Goal: Transaction & Acquisition: Purchase product/service

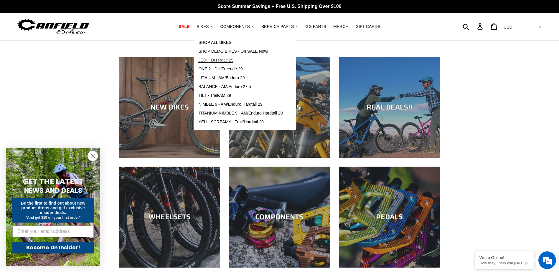
click at [223, 60] on span "JEDI - DH Race 29" at bounding box center [215, 60] width 35 height 5
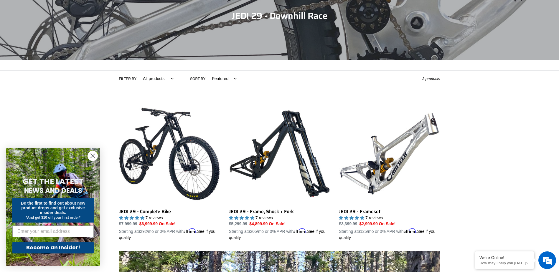
scroll to position [96, 0]
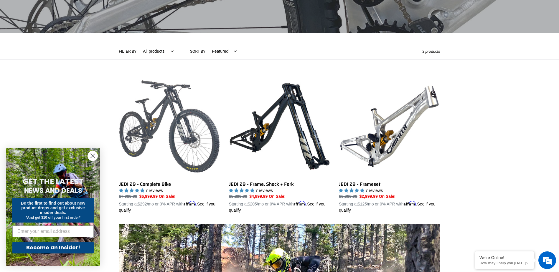
click at [178, 124] on link "JEDI 29 - Complete Bike" at bounding box center [169, 145] width 101 height 138
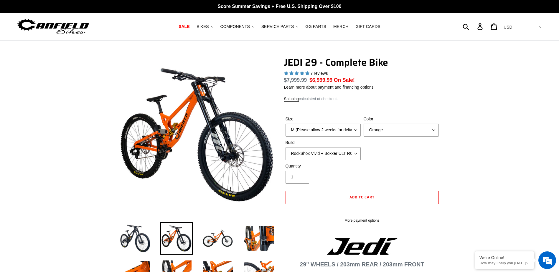
scroll to position [29, 0]
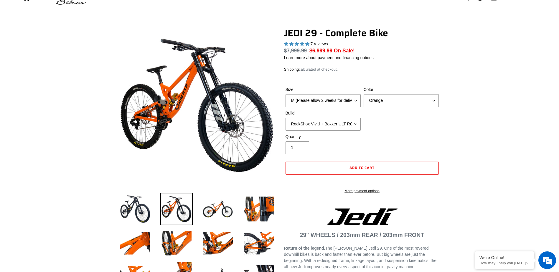
select select "highest-rating"
click at [332, 102] on select "M (Please allow 2 weeks for delivery) L (Please allow 2 weeks for delivery) XL …" at bounding box center [323, 100] width 75 height 13
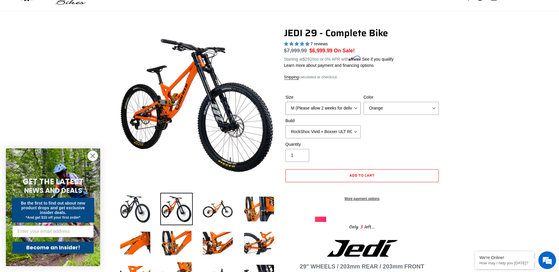
select select "L (Please allow 2 weeks for delivery)"
click at [286, 102] on select "M (Please allow 2 weeks for delivery) L (Please allow 2 weeks for delivery) XL …" at bounding box center [323, 108] width 75 height 13
click at [352, 131] on select "RockShox Vivid + Boxxer ULT RC2 C3 200 + SRAM XO RockShox Vivid + Boxxer ULT RC…" at bounding box center [323, 132] width 75 height 13
select select "EXT [PERSON_NAME] V3 + EXT Vaia 200 + SRAM XO"
click at [286, 126] on select "RockShox Vivid + Boxxer ULT RC2 C3 200 + SRAM XO RockShox Vivid + Boxxer ULT RC…" at bounding box center [323, 132] width 75 height 13
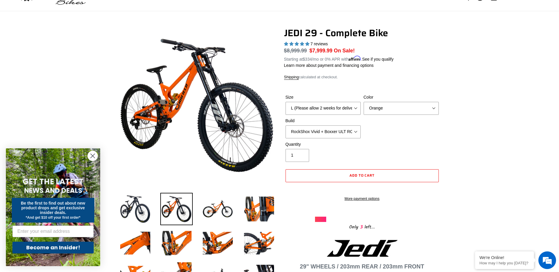
click at [393, 156] on div "Quantity 1" at bounding box center [362, 153] width 156 height 24
click at [385, 174] on button "Add to cart" at bounding box center [362, 175] width 153 height 13
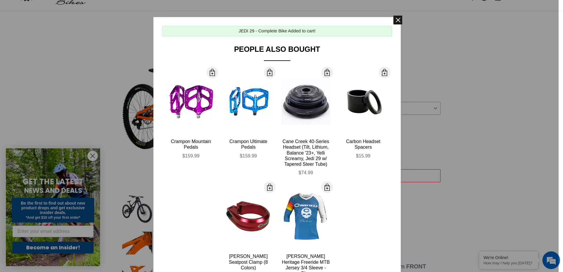
click at [397, 18] on span at bounding box center [398, 20] width 9 height 9
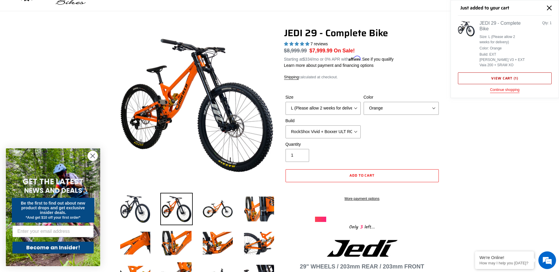
click at [495, 72] on link "View cart ( 1 )" at bounding box center [505, 78] width 94 height 12
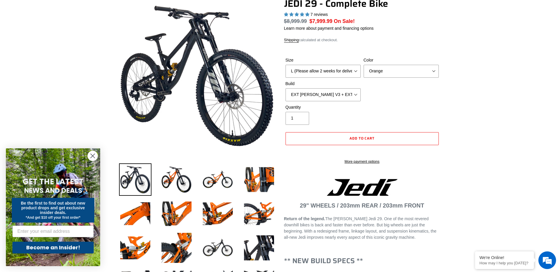
scroll to position [126, 0]
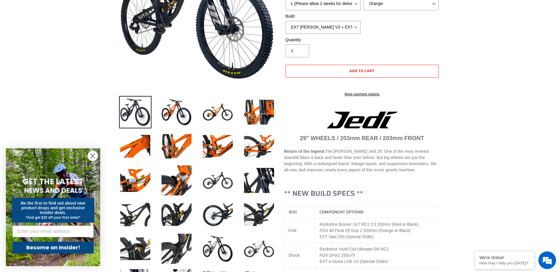
select select "highest-rating"
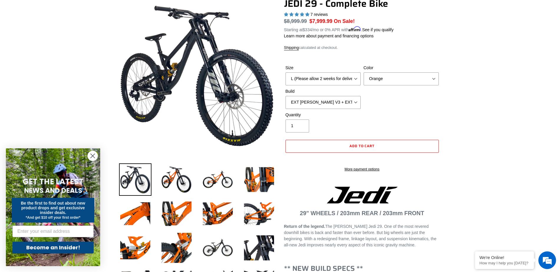
scroll to position [0, 0]
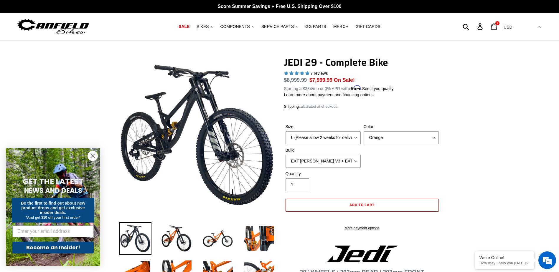
click at [497, 27] on icon at bounding box center [494, 26] width 6 height 7
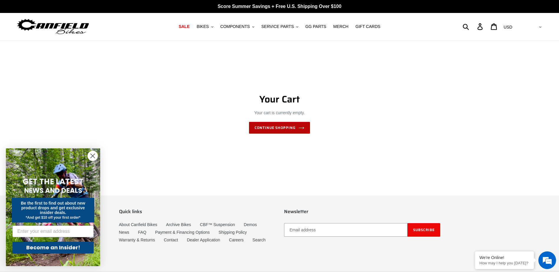
click at [265, 128] on link "Continue shopping" at bounding box center [279, 128] width 61 height 12
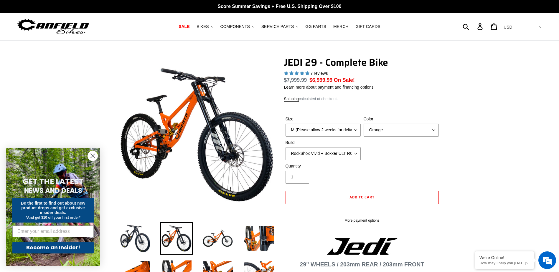
select select "highest-rating"
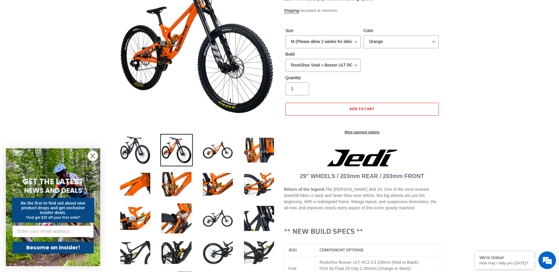
scroll to position [88, 0]
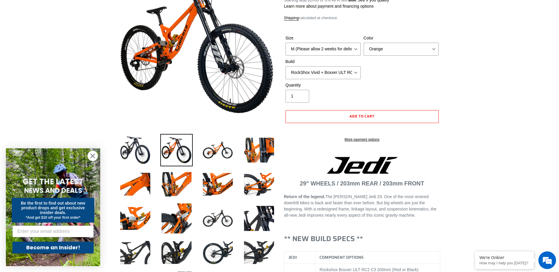
click at [286, 66] on select "RockShox Vivid + Boxxer ULT RC2 C3 200 + SRAM XO RockShox Vivid + Boxxer ULT RC…" at bounding box center [323, 72] width 75 height 13
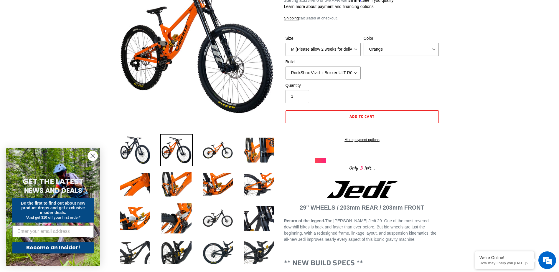
click at [321, 72] on select "RockShox Vivid + Boxxer ULT RC2 C3 200 + SRAM XO RockShox Vivid + Boxxer ULT RC…" at bounding box center [323, 73] width 75 height 13
select select "EXT [PERSON_NAME] V3 + EXT Vaia 200 + Shimano"
click at [286, 67] on select "RockShox Vivid + Boxxer ULT RC2 C3 200 + SRAM XO RockShox Vivid + Boxxer ULT RC…" at bounding box center [323, 73] width 75 height 13
click at [366, 117] on span "Add to cart" at bounding box center [362, 117] width 25 height 6
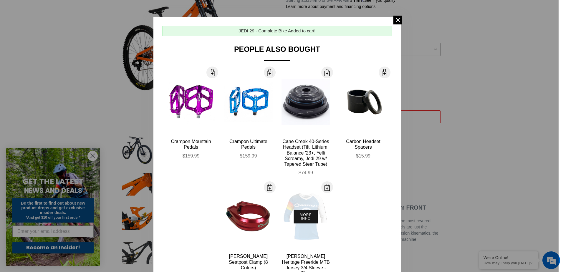
click at [308, 220] on button "More Info" at bounding box center [306, 217] width 24 height 14
select select "32973230866507"
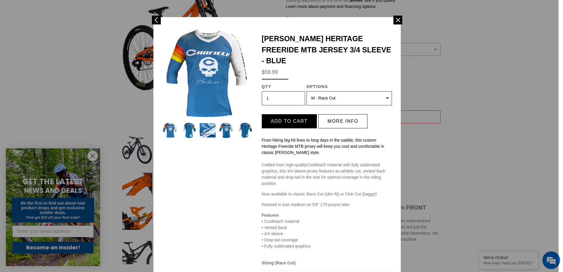
click at [332, 91] on select "(Sold out) S - Race Cut M - Race Cut (Sold out) L - Race Cut (Sold out) XL - Ra…" at bounding box center [349, 98] width 85 height 14
click at [394, 20] on span at bounding box center [398, 20] width 9 height 9
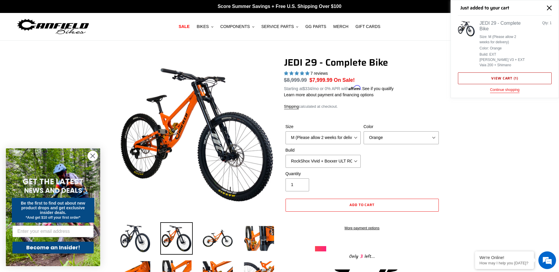
click at [490, 72] on link "View cart ( 1 )" at bounding box center [505, 78] width 94 height 12
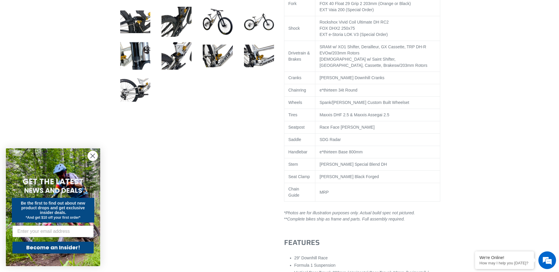
select select "highest-rating"
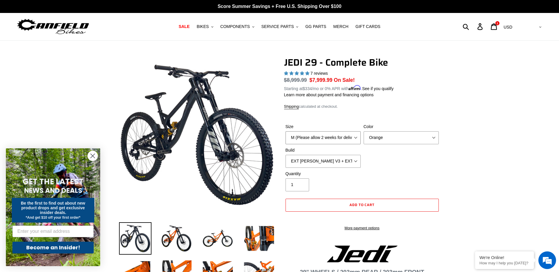
click at [355, 139] on select "M (Please allow 2 weeks for delivery) L (Please allow 2 weeks for delivery) XL …" at bounding box center [323, 137] width 75 height 13
select select "L (Please allow 2 weeks for delivery)"
click at [286, 131] on select "M (Please allow 2 weeks for delivery) L (Please allow 2 weeks for delivery) XL …" at bounding box center [323, 137] width 75 height 13
click at [384, 206] on button "Add to cart" at bounding box center [362, 205] width 153 height 13
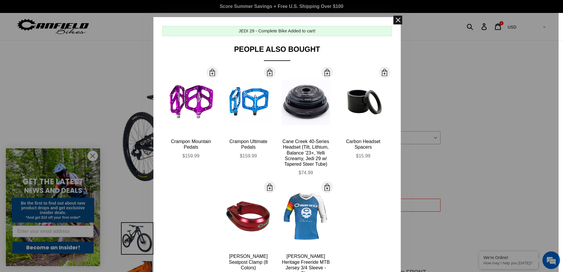
click at [397, 20] on span at bounding box center [398, 20] width 9 height 9
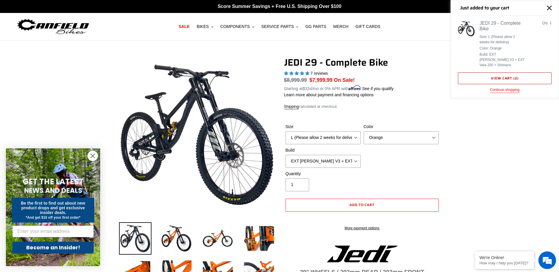
click at [513, 72] on link "View cart ( 2 )" at bounding box center [505, 78] width 94 height 12
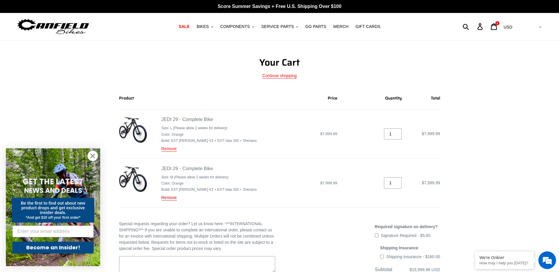
click at [171, 198] on link "Remove" at bounding box center [169, 197] width 15 height 5
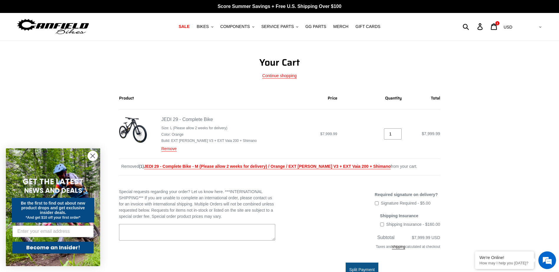
click at [143, 128] on img at bounding box center [133, 130] width 28 height 28
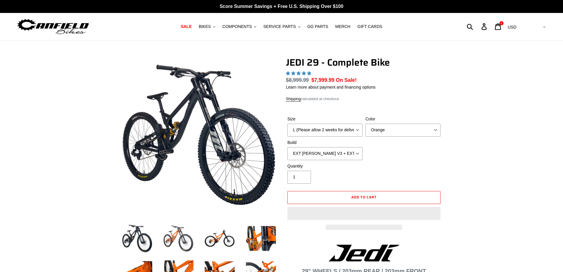
click at [172, 223] on img at bounding box center [178, 239] width 32 height 32
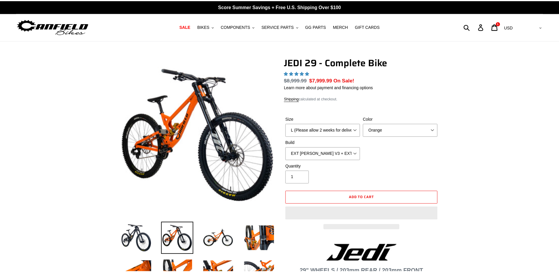
scroll to position [59, 0]
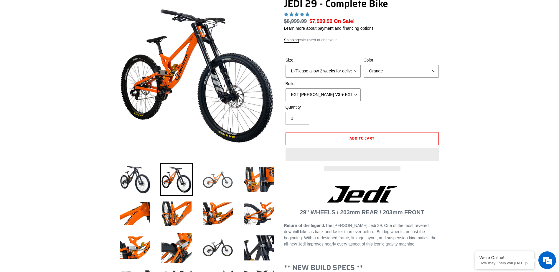
click at [223, 175] on img at bounding box center [218, 180] width 32 height 32
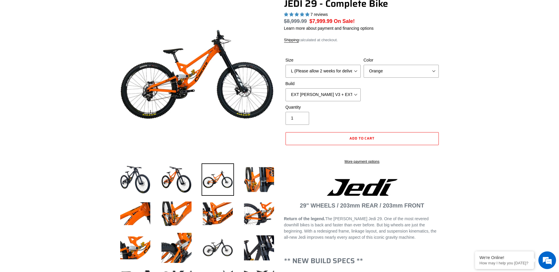
select select "highest-rating"
click at [249, 179] on img at bounding box center [259, 180] width 32 height 32
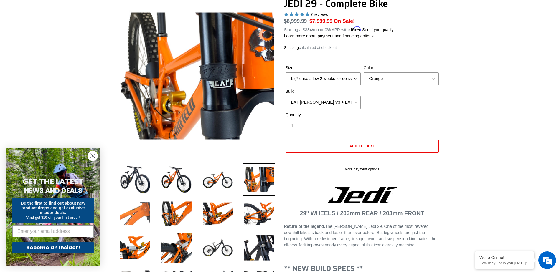
click at [139, 206] on img at bounding box center [135, 214] width 32 height 32
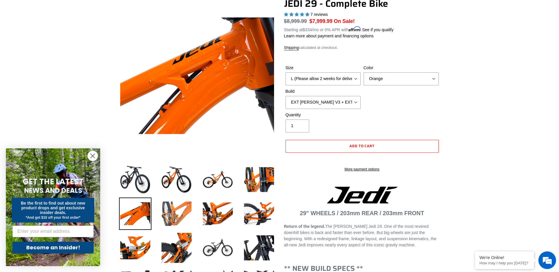
click at [170, 211] on img at bounding box center [176, 214] width 32 height 32
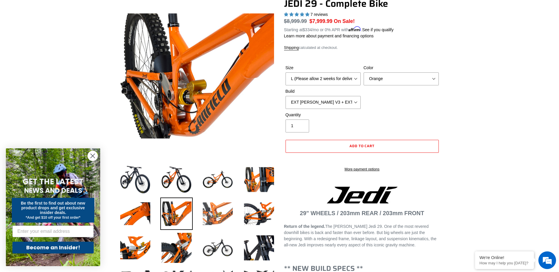
click at [211, 217] on img at bounding box center [218, 214] width 32 height 32
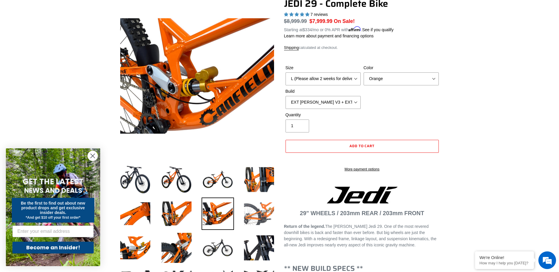
click at [258, 213] on img at bounding box center [259, 214] width 32 height 32
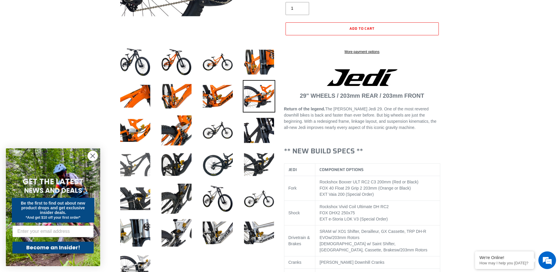
scroll to position [177, 0]
click at [145, 133] on img at bounding box center [135, 130] width 32 height 32
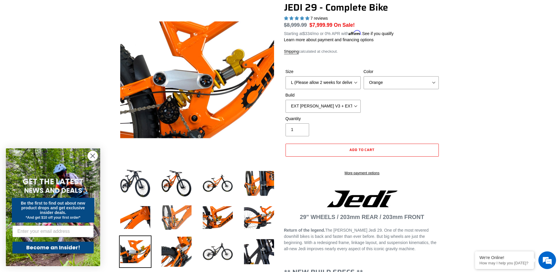
scroll to position [59, 0]
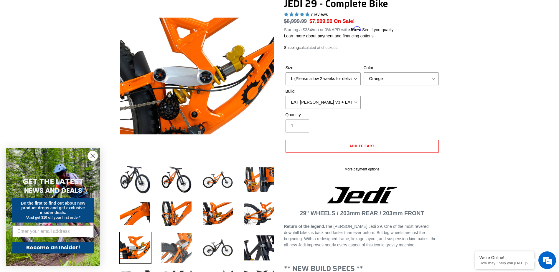
click at [183, 238] on img at bounding box center [176, 248] width 32 height 32
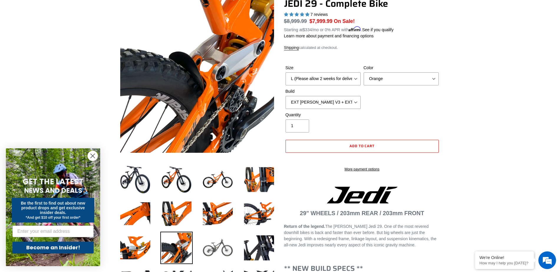
click at [212, 244] on img at bounding box center [218, 248] width 32 height 32
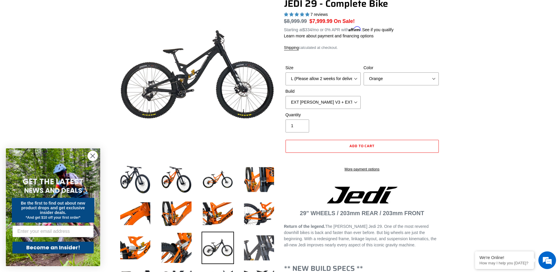
click at [251, 241] on img at bounding box center [259, 248] width 32 height 32
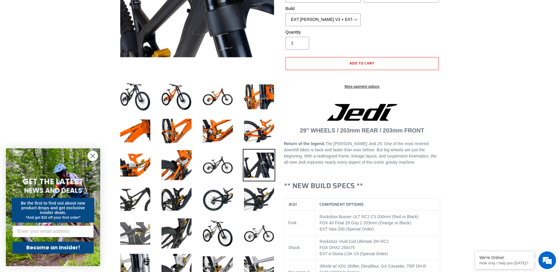
scroll to position [147, 0]
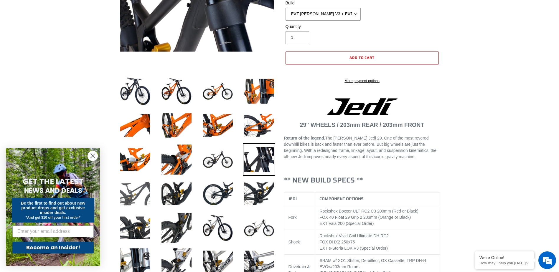
click at [141, 197] on img at bounding box center [135, 194] width 32 height 32
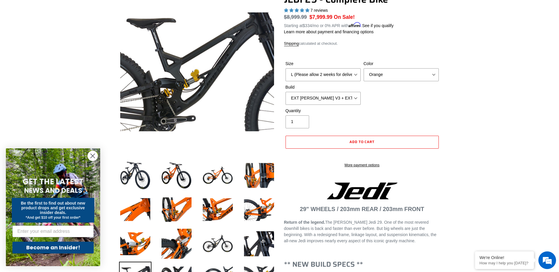
scroll to position [59, 0]
